Goal: Communication & Community: Answer question/provide support

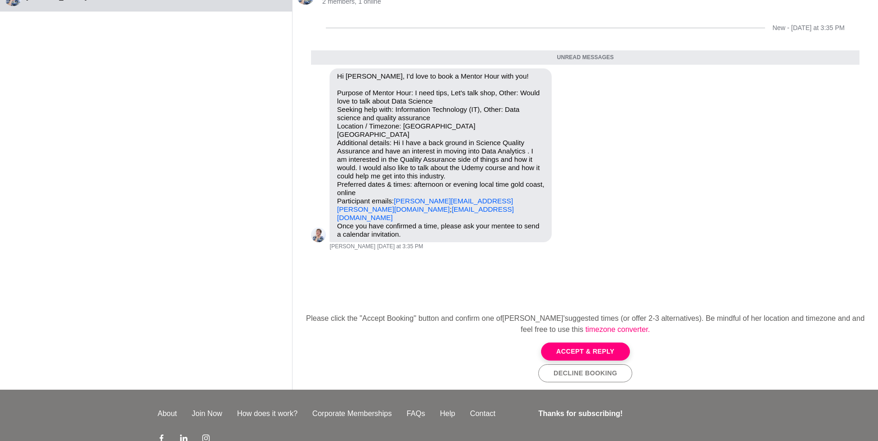
scroll to position [40, 0]
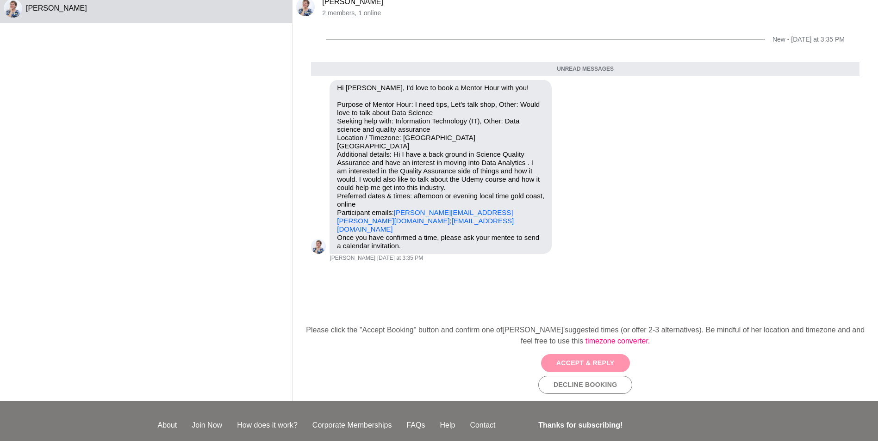
click at [577, 365] on button "Accept & Reply" at bounding box center [585, 363] width 89 height 18
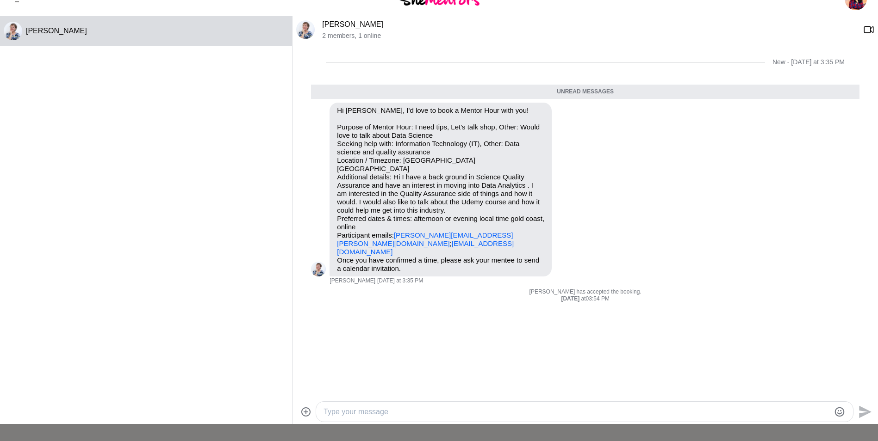
scroll to position [6, 0]
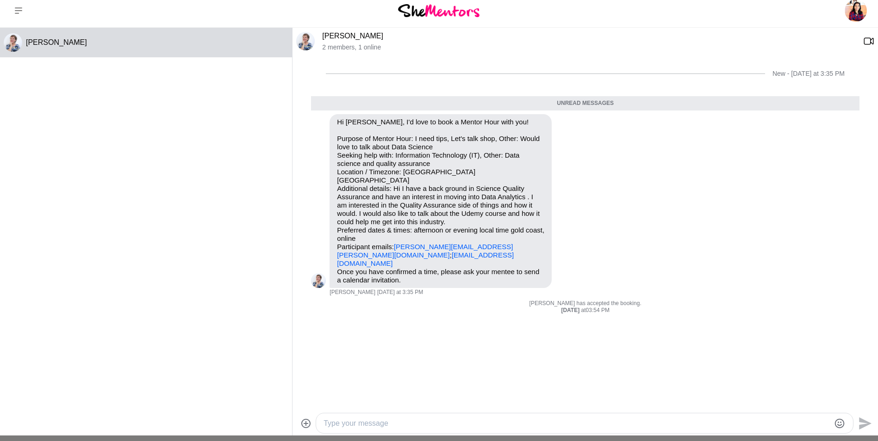
click at [334, 38] on link "[PERSON_NAME]" at bounding box center [352, 36] width 61 height 8
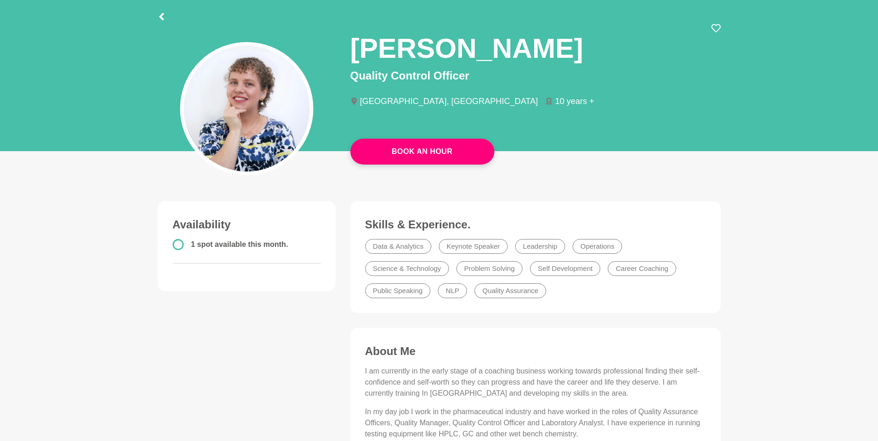
scroll to position [46, 0]
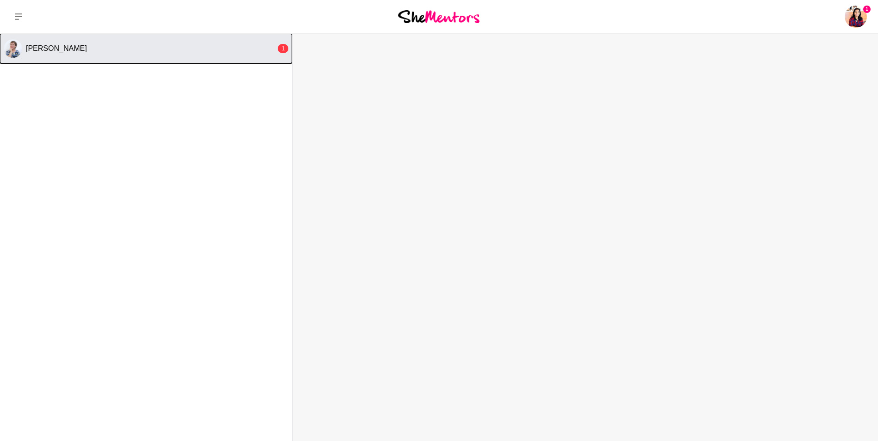
click at [54, 49] on span "[PERSON_NAME]" at bounding box center [56, 48] width 61 height 8
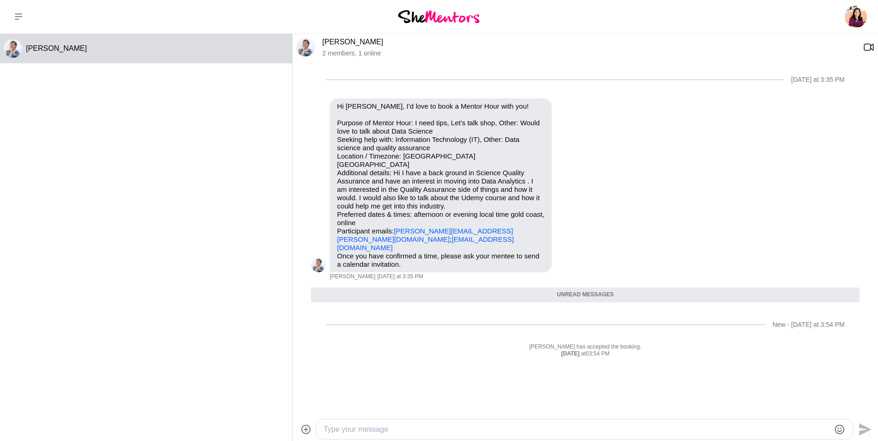
click at [365, 422] on div at bounding box center [584, 430] width 537 height 20
click at [364, 429] on textarea "Type your message" at bounding box center [576, 429] width 506 height 11
click at [508, 419] on div "Send" at bounding box center [584, 429] width 585 height 25
click at [507, 431] on textarea "Type your message" at bounding box center [576, 429] width 506 height 11
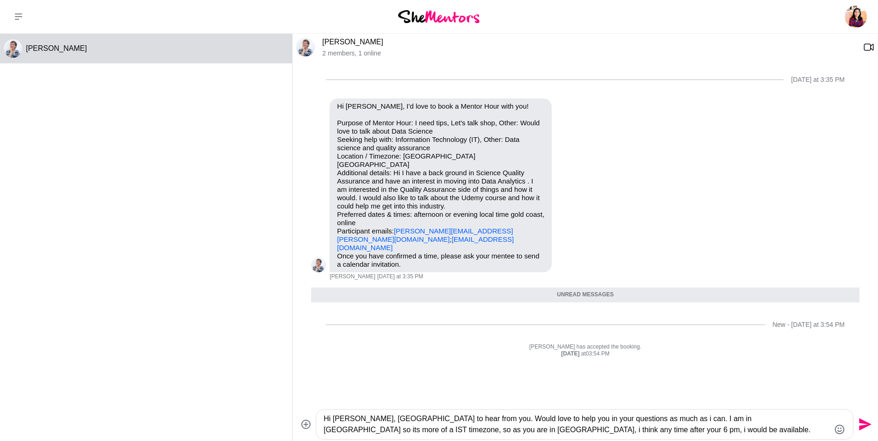
click at [555, 428] on textarea "Hi [PERSON_NAME], [GEOGRAPHIC_DATA] to hear from you. Would love to help you in…" at bounding box center [576, 425] width 506 height 22
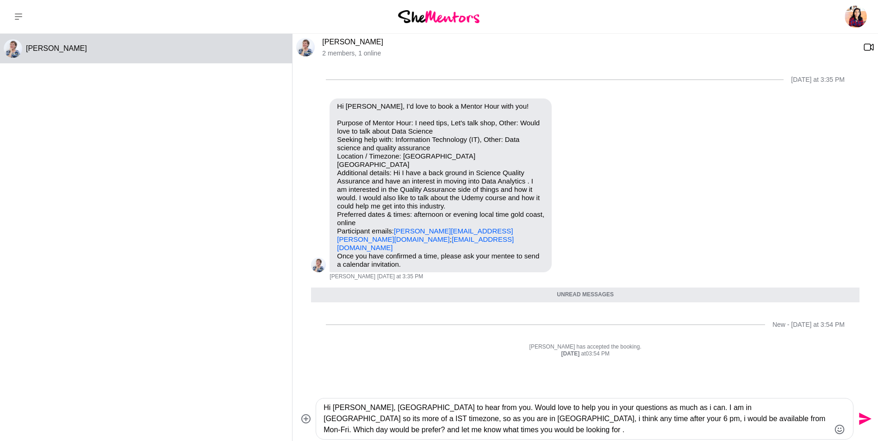
click at [457, 417] on textarea "Hi [PERSON_NAME], [GEOGRAPHIC_DATA] to hear from you. Would love to help you in…" at bounding box center [576, 419] width 506 height 33
click at [476, 428] on textarea "Hi [PERSON_NAME], [GEOGRAPHIC_DATA] to hear from you. Would love to help you in…" at bounding box center [576, 419] width 506 height 33
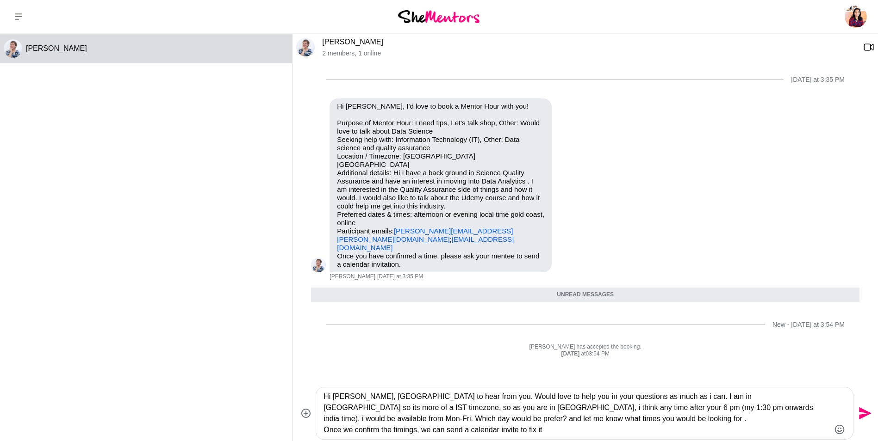
type textarea "Hi [PERSON_NAME], [GEOGRAPHIC_DATA] to hear from you. Would love to help you in…"
click at [865, 410] on icon "Send" at bounding box center [863, 413] width 15 height 15
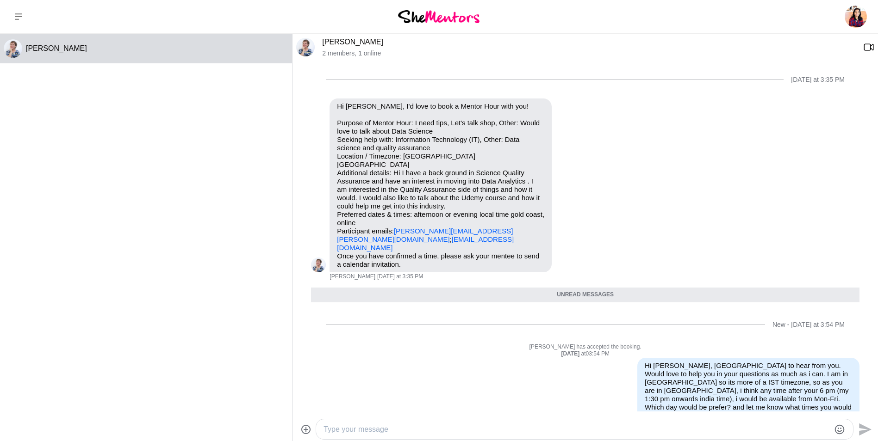
scroll to position [7, 0]
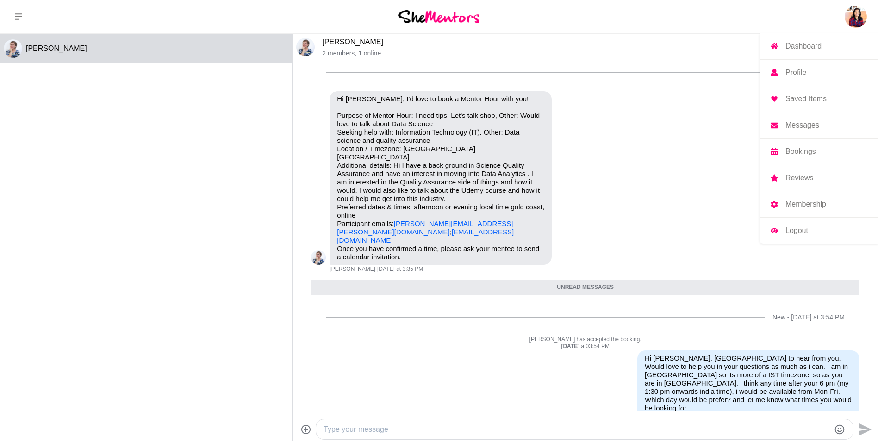
click at [854, 14] on img at bounding box center [855, 17] width 22 height 22
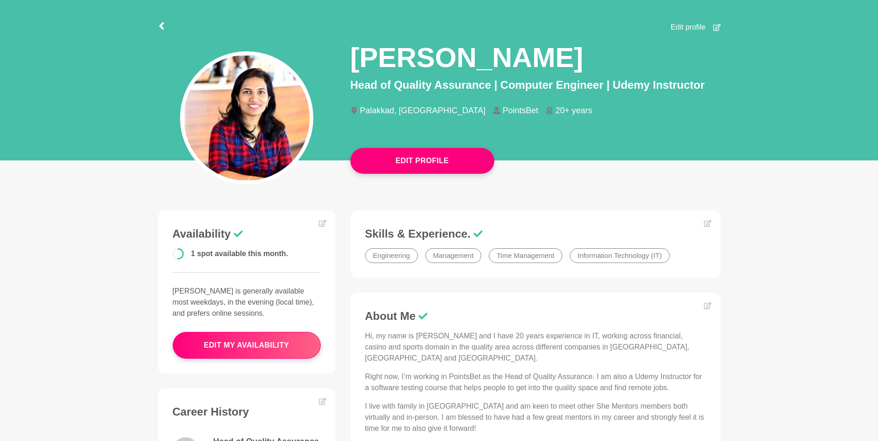
scroll to position [61, 0]
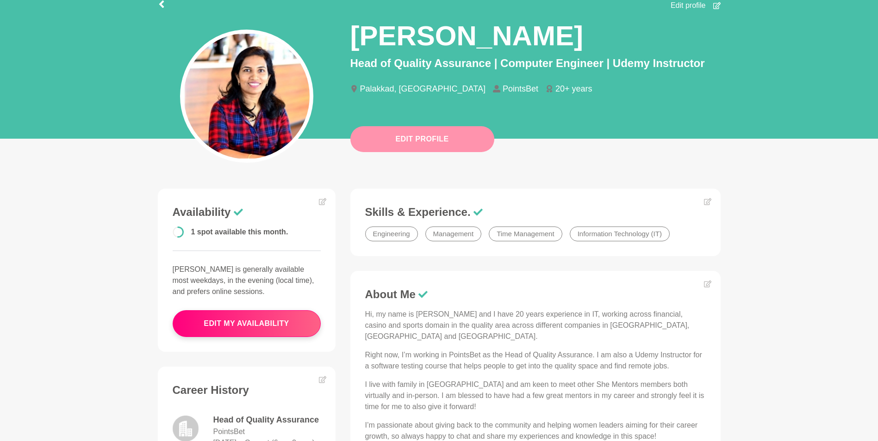
click at [413, 139] on button "Edit Profile" at bounding box center [422, 139] width 144 height 26
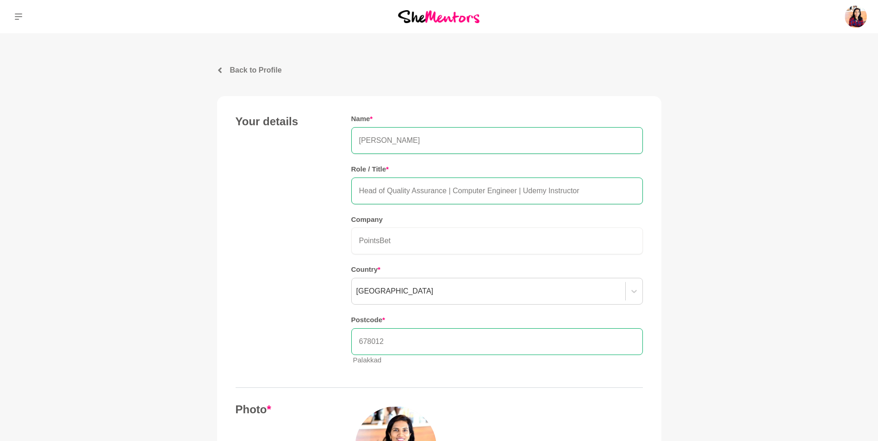
click at [373, 348] on input "678012" at bounding box center [496, 342] width 291 height 27
click at [388, 341] on input "678012" at bounding box center [496, 342] width 291 height 27
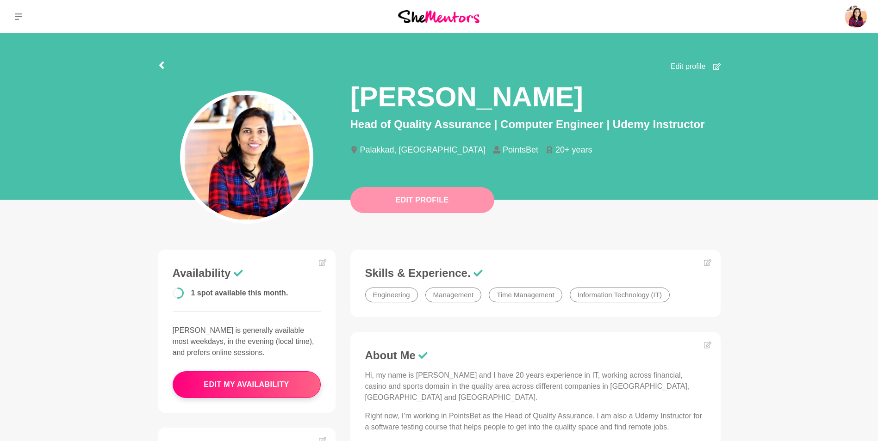
click at [401, 199] on button "Edit Profile" at bounding box center [422, 200] width 144 height 26
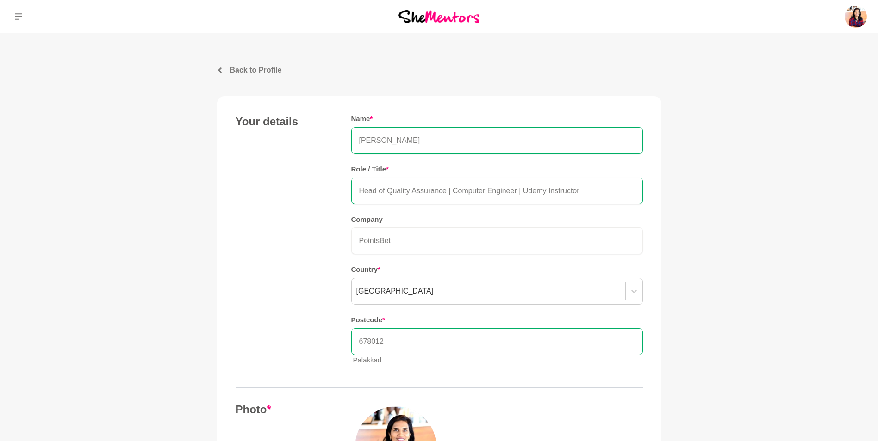
click at [390, 337] on input "678012" at bounding box center [496, 342] width 291 height 27
type input "6"
type input "[GEOGRAPHIC_DATA]"
click at [407, 341] on input "[GEOGRAPHIC_DATA]" at bounding box center [496, 342] width 291 height 27
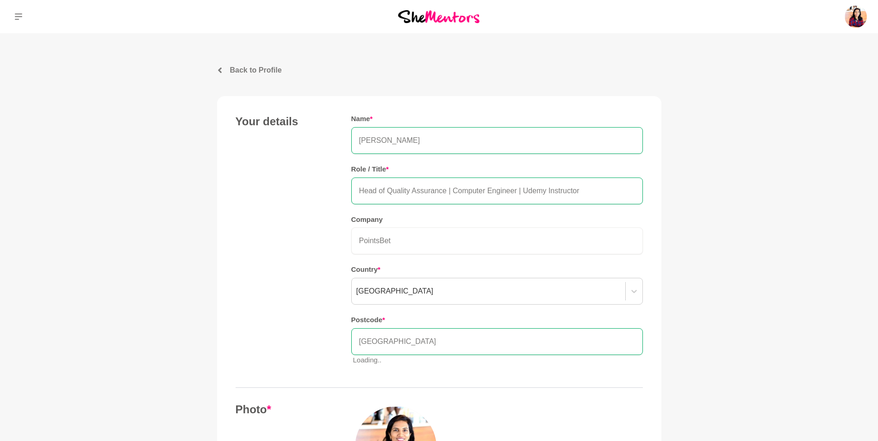
click at [225, 74] on link "Back to Profile" at bounding box center [439, 70] width 444 height 11
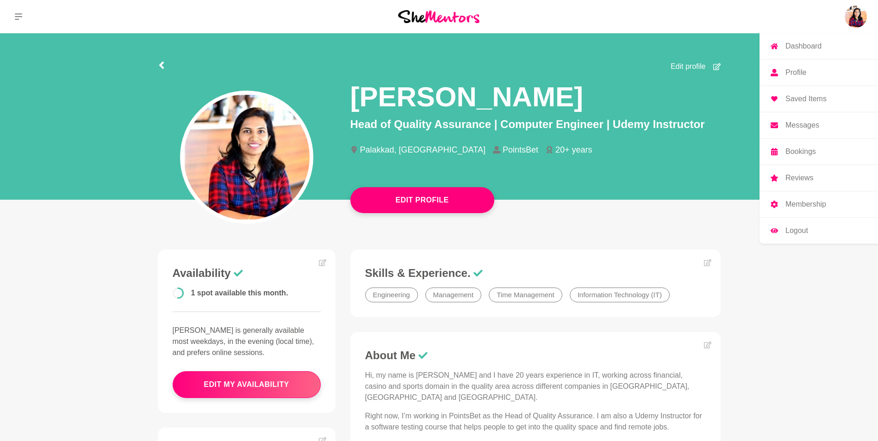
click at [857, 12] on img at bounding box center [855, 17] width 22 height 22
click at [807, 41] on link "Dashboard" at bounding box center [818, 46] width 118 height 26
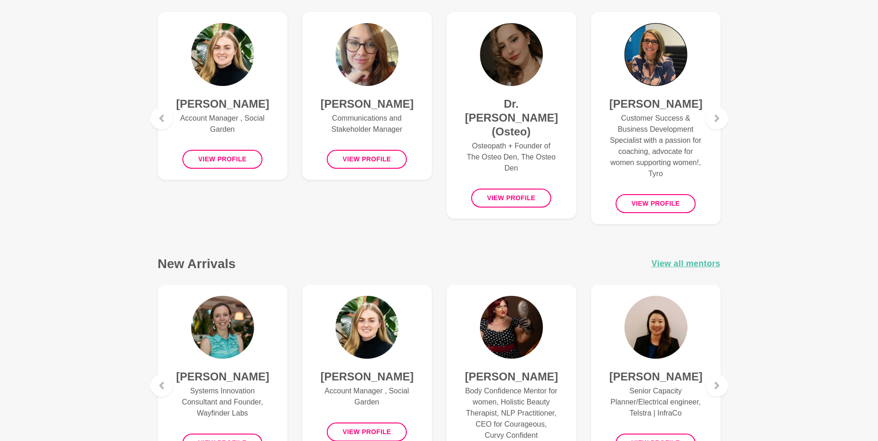
scroll to position [412, 0]
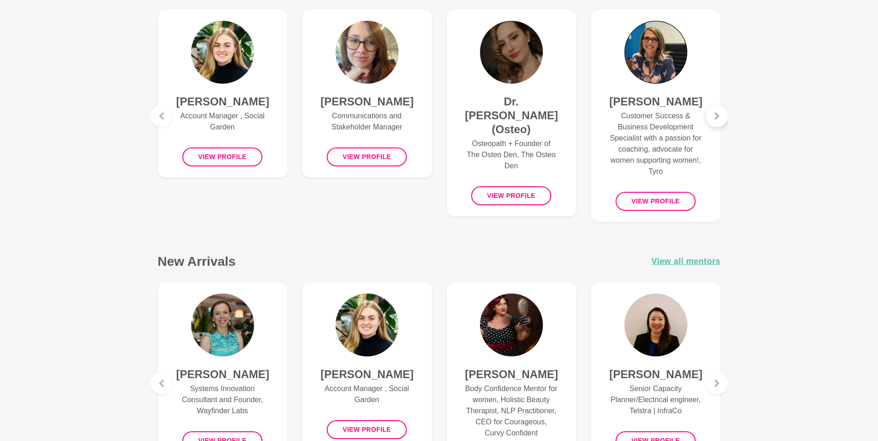
click at [713, 123] on div at bounding box center [717, 116] width 22 height 22
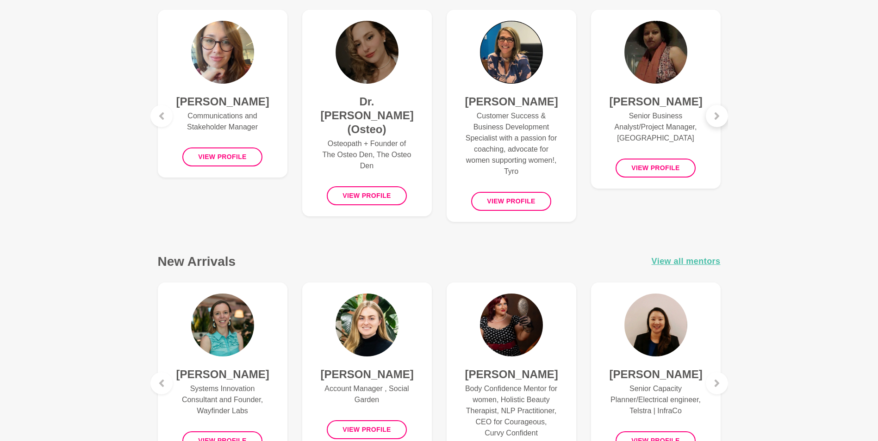
click at [713, 123] on div at bounding box center [717, 116] width 22 height 22
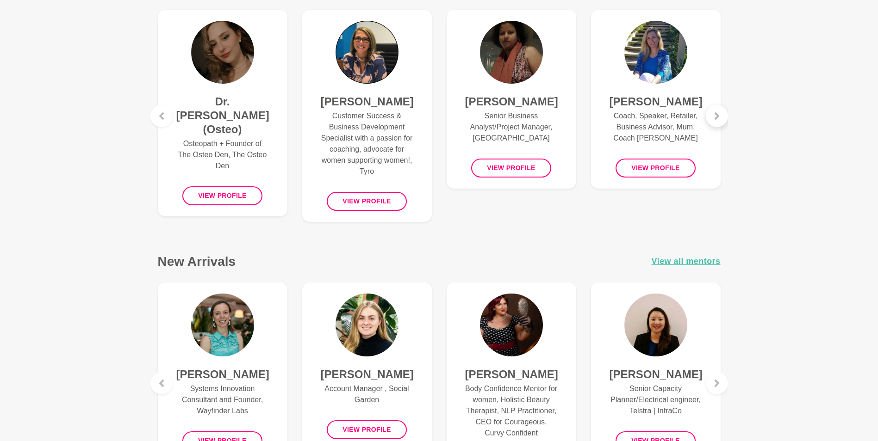
click at [713, 123] on div at bounding box center [717, 116] width 22 height 22
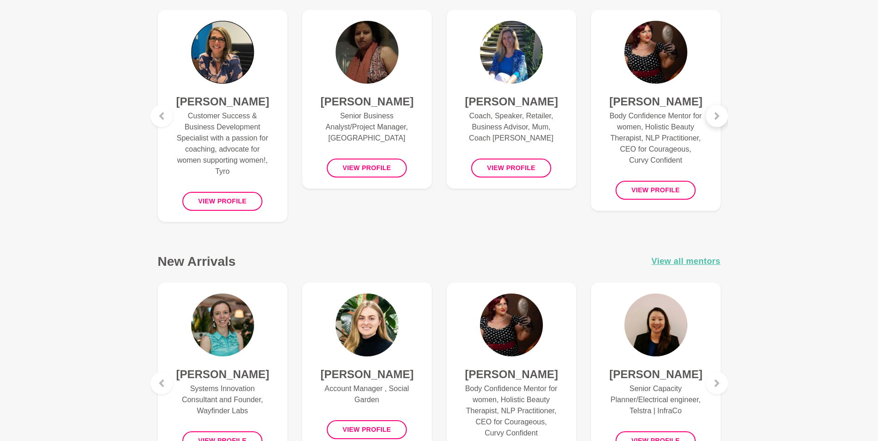
click at [713, 123] on div at bounding box center [717, 116] width 22 height 22
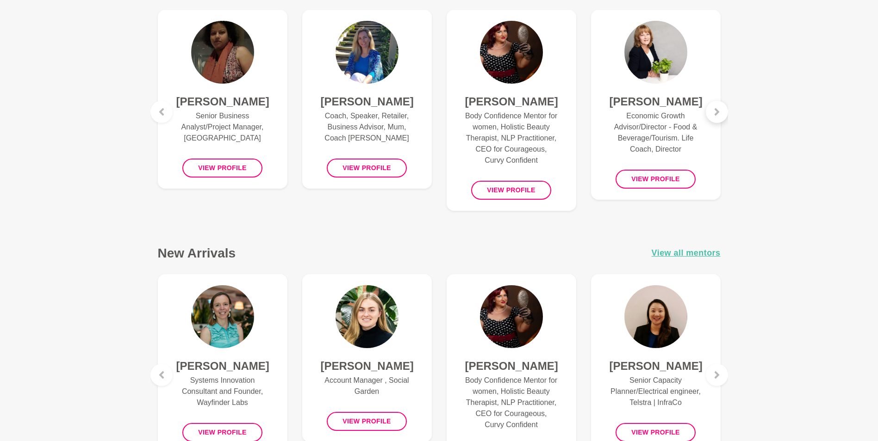
click at [713, 123] on figure "[PERSON_NAME] Economic Growth Advisor/Director - Food & Beverage/Tourism. Life …" at bounding box center [656, 105] width 130 height 190
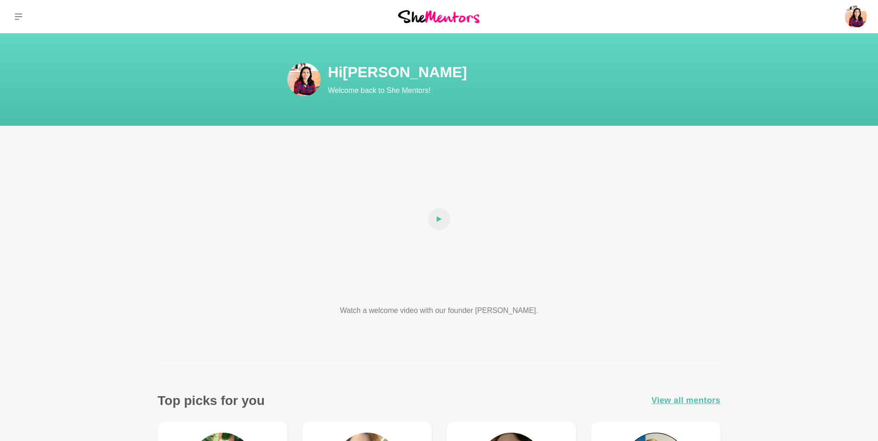
scroll to position [412, 0]
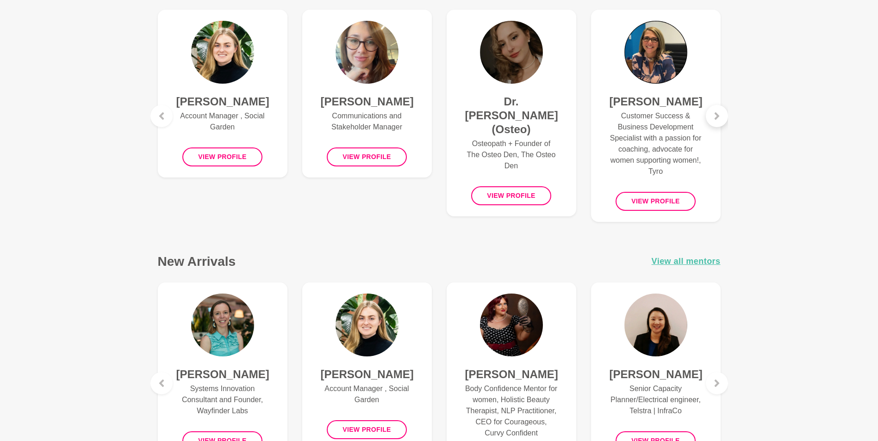
click at [719, 120] on div at bounding box center [717, 116] width 22 height 22
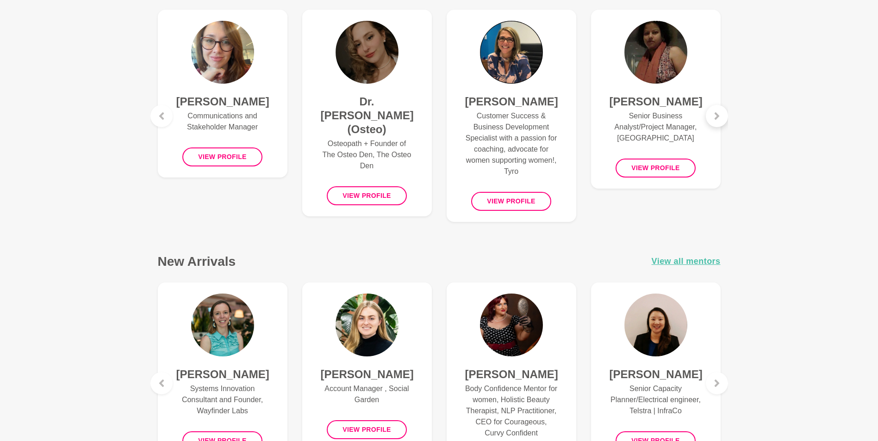
click at [719, 120] on div at bounding box center [717, 116] width 22 height 22
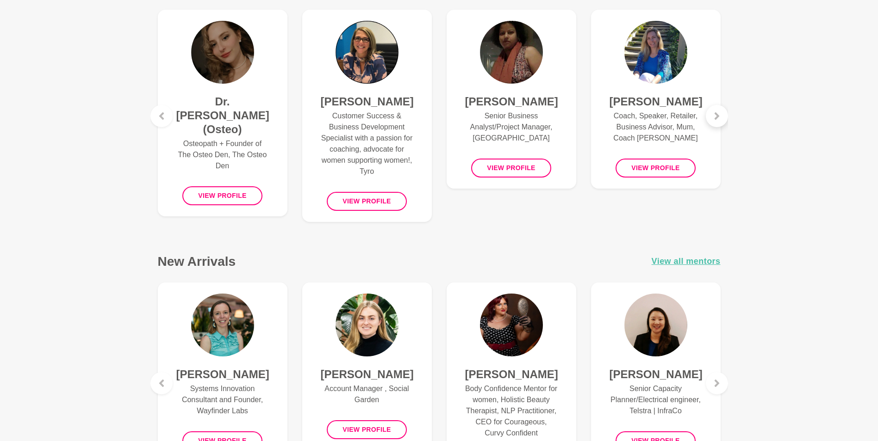
click at [719, 120] on div at bounding box center [717, 116] width 22 height 22
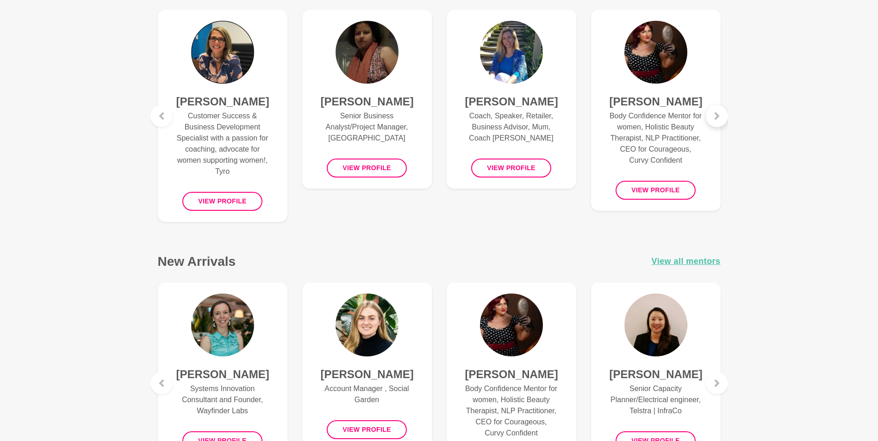
click at [719, 120] on div at bounding box center [717, 116] width 22 height 22
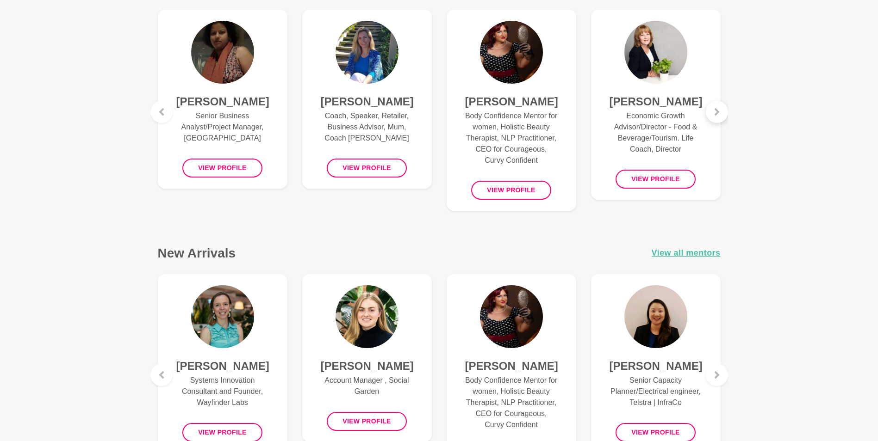
click at [719, 120] on div at bounding box center [717, 112] width 22 height 22
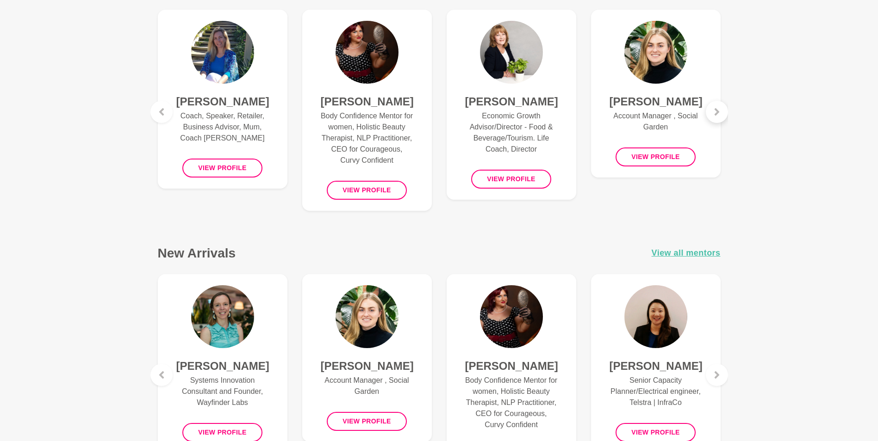
click at [719, 120] on div at bounding box center [717, 112] width 22 height 22
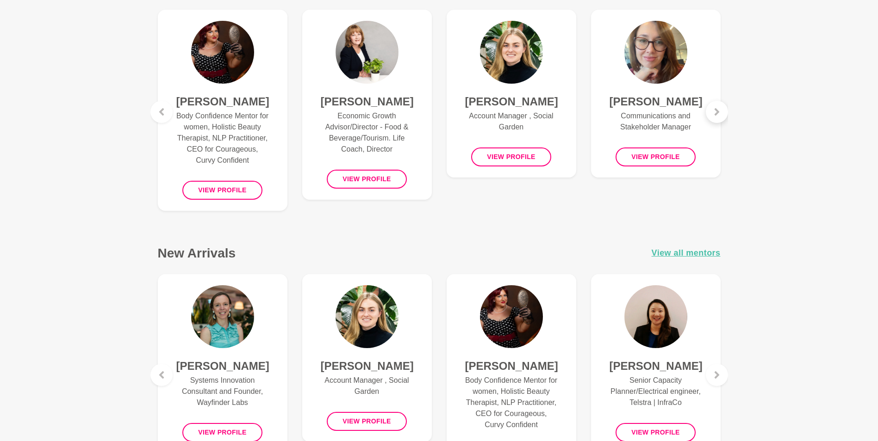
click at [719, 120] on div at bounding box center [717, 112] width 22 height 22
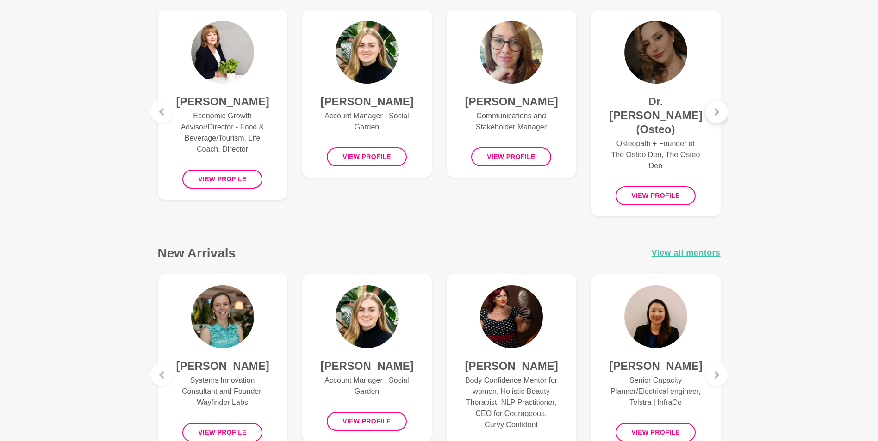
click at [719, 120] on div at bounding box center [717, 112] width 22 height 22
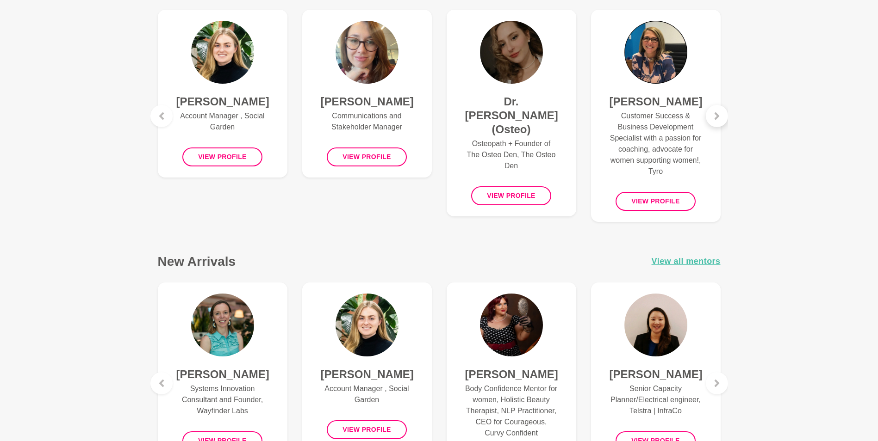
click at [719, 120] on div at bounding box center [717, 116] width 22 height 22
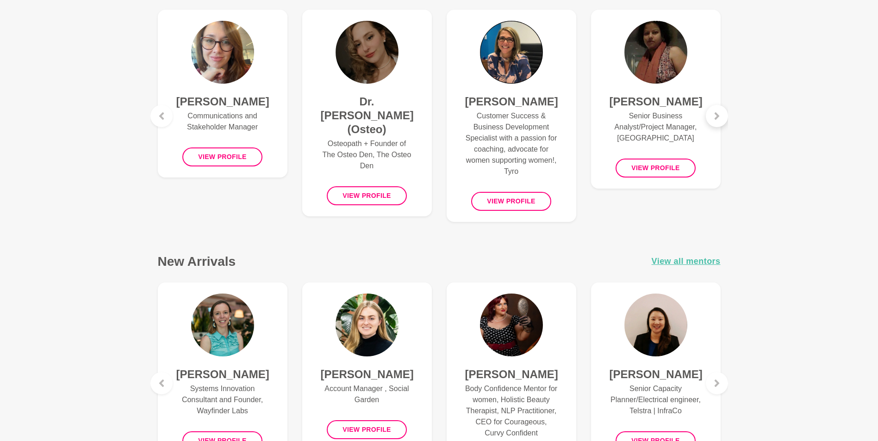
click at [719, 120] on div at bounding box center [717, 116] width 22 height 22
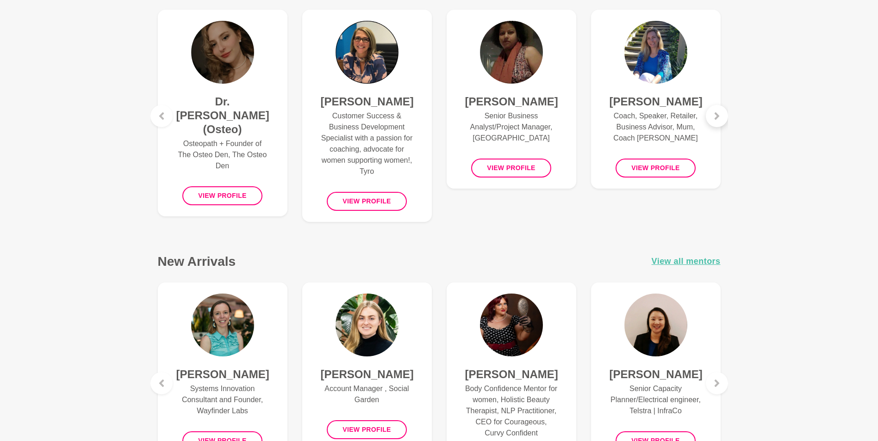
click at [719, 120] on div at bounding box center [717, 116] width 22 height 22
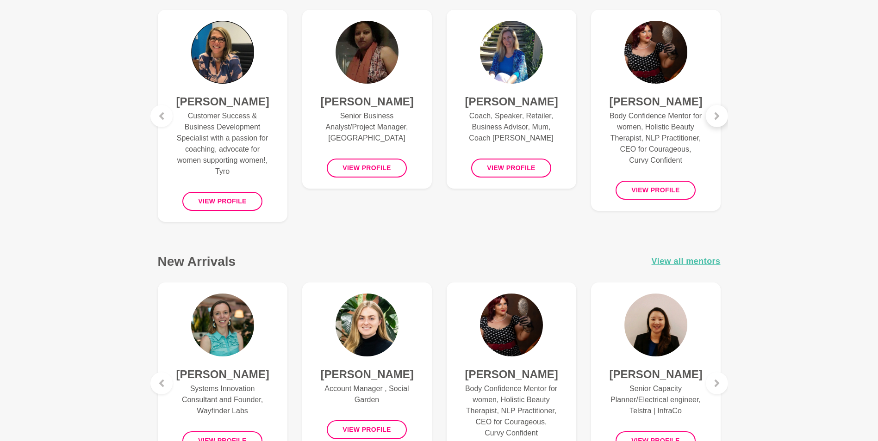
click at [719, 120] on div at bounding box center [717, 116] width 22 height 22
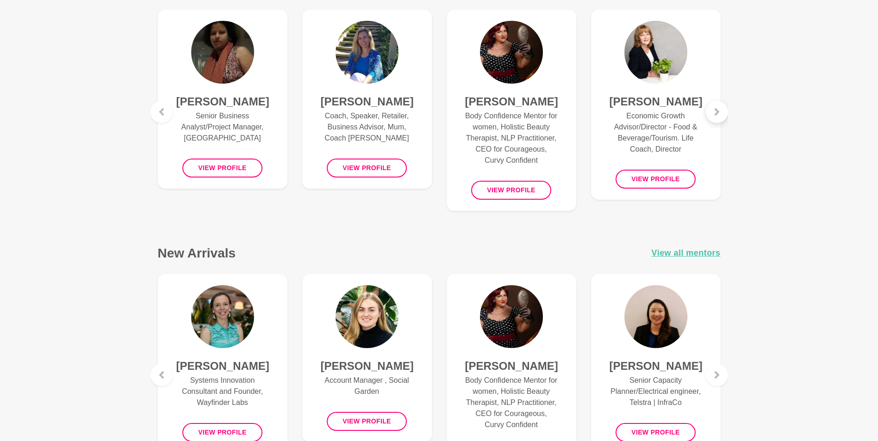
click at [719, 120] on div at bounding box center [717, 112] width 22 height 22
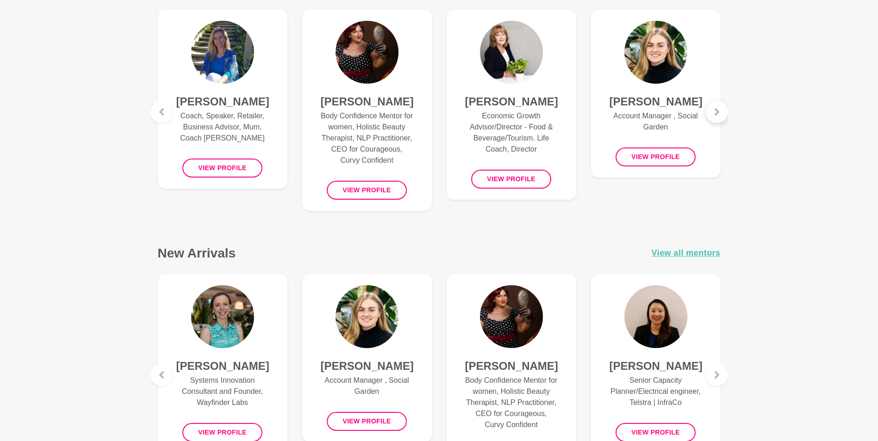
click at [719, 120] on div at bounding box center [717, 112] width 22 height 22
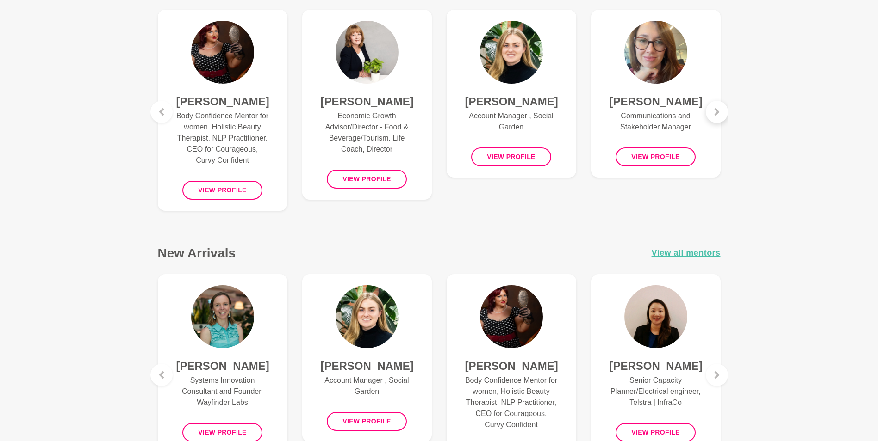
click at [719, 120] on div at bounding box center [717, 112] width 22 height 22
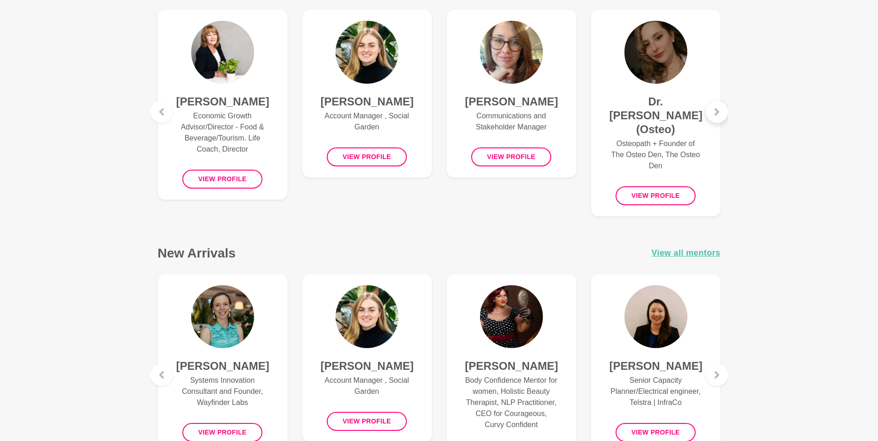
click at [719, 120] on div at bounding box center [717, 112] width 22 height 22
